Goal: Check status: Check status

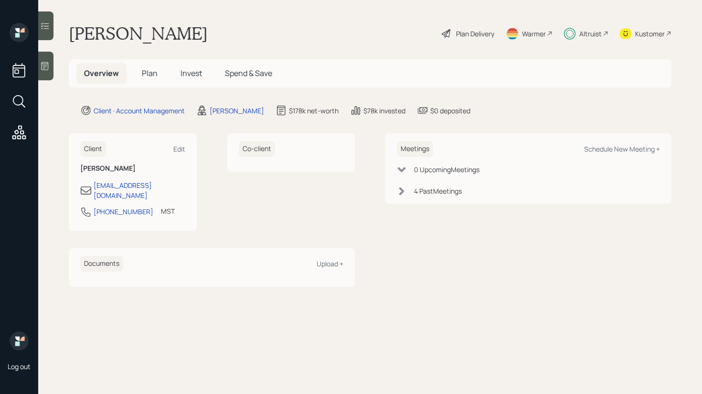
click at [195, 75] on span "Invest" at bounding box center [191, 73] width 21 height 11
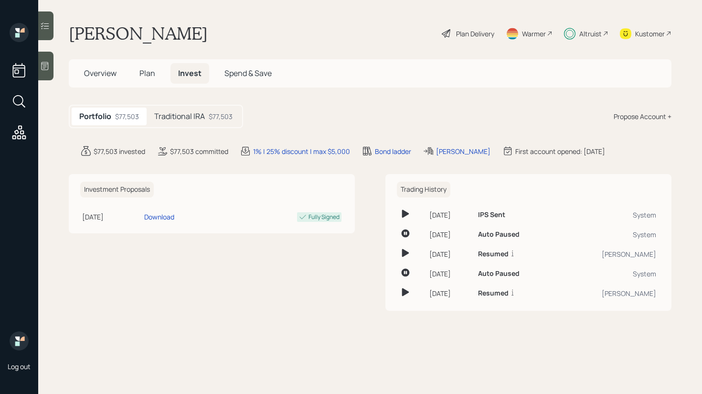
click at [193, 114] on h5 "Traditional IRA" at bounding box center [179, 116] width 51 height 9
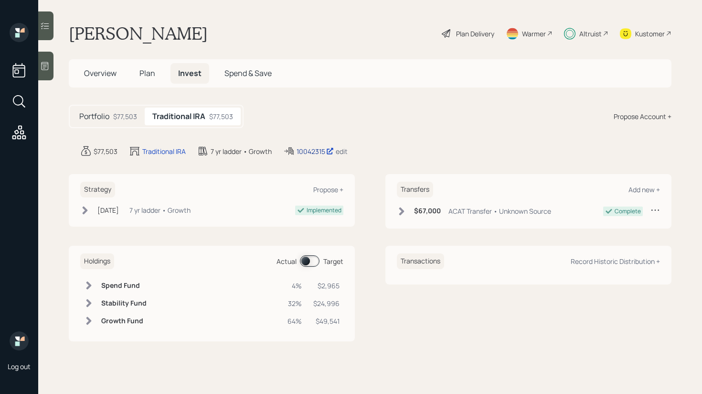
click at [315, 155] on div "10042315" at bounding box center [315, 151] width 37 height 10
